Goal: Find contact information: Find contact information

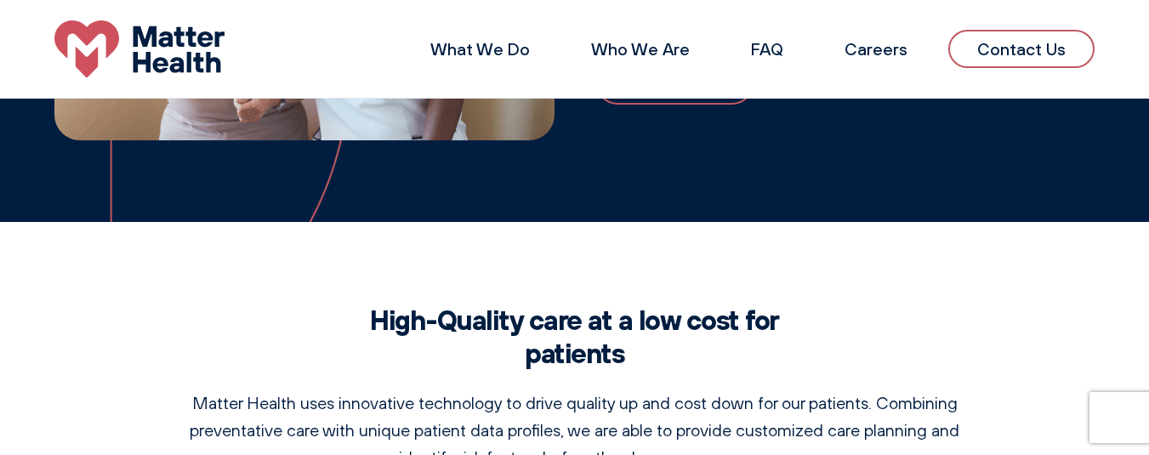
scroll to position [709, 0]
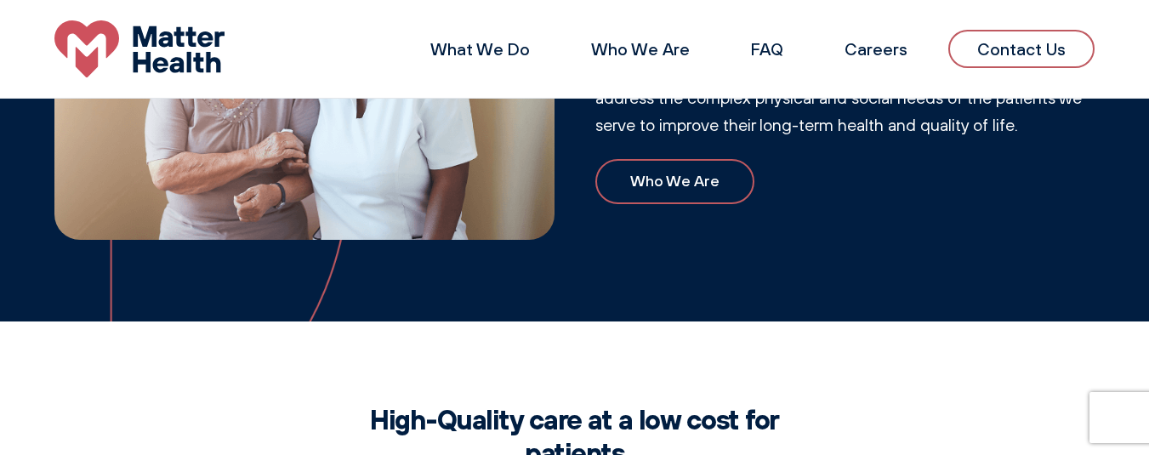
click at [991, 62] on link "Contact Us" at bounding box center [1022, 49] width 146 height 38
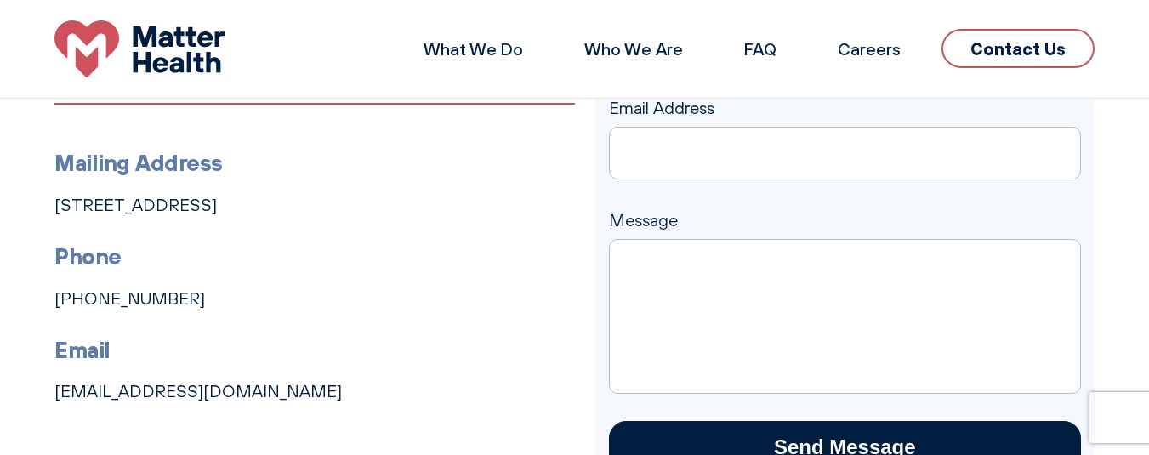
scroll to position [170, 0]
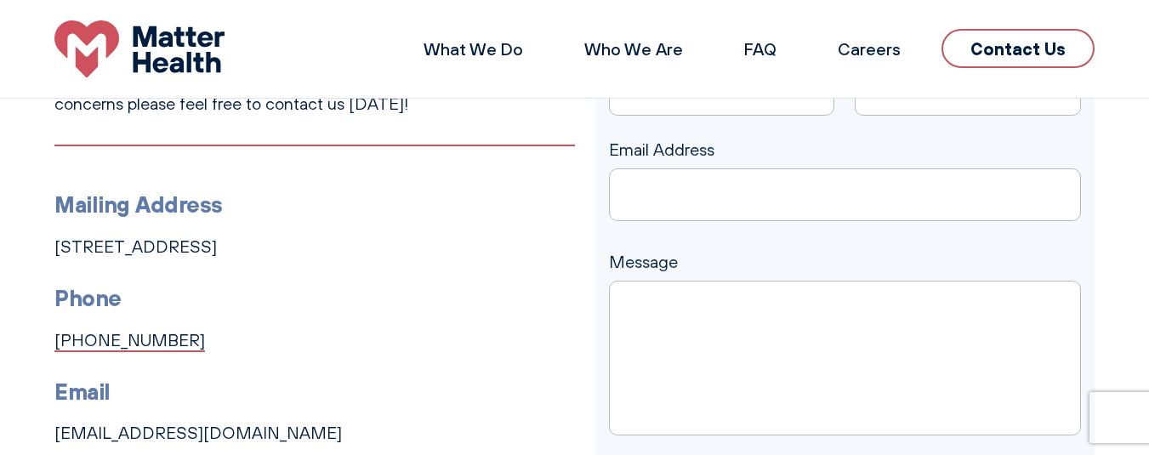
drag, startPoint x: 187, startPoint y: 341, endPoint x: 55, endPoint y: 335, distance: 132.0
click at [55, 335] on li "Phone [PHONE_NUMBER]" at bounding box center [314, 317] width 521 height 73
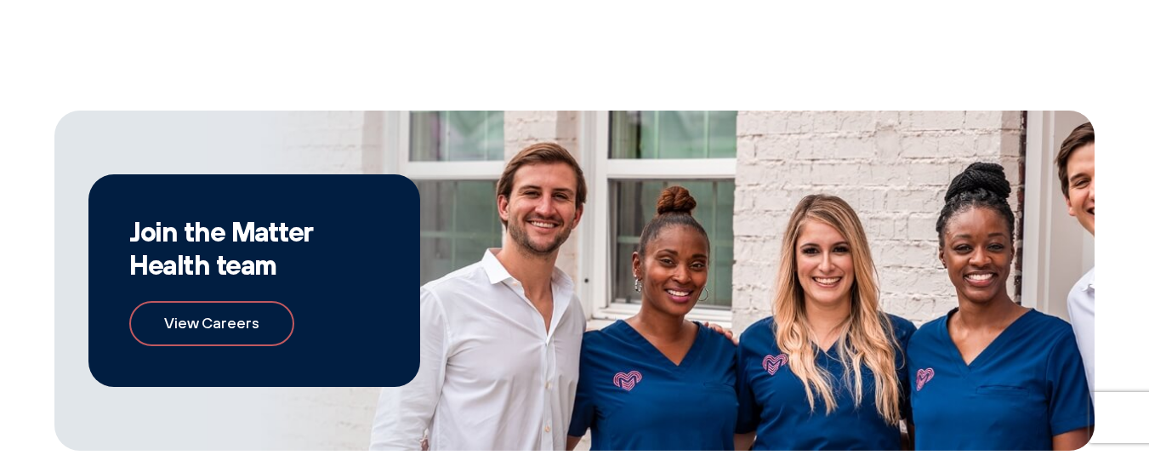
scroll to position [1129, 0]
